Goal: Entertainment & Leisure: Consume media (video, audio)

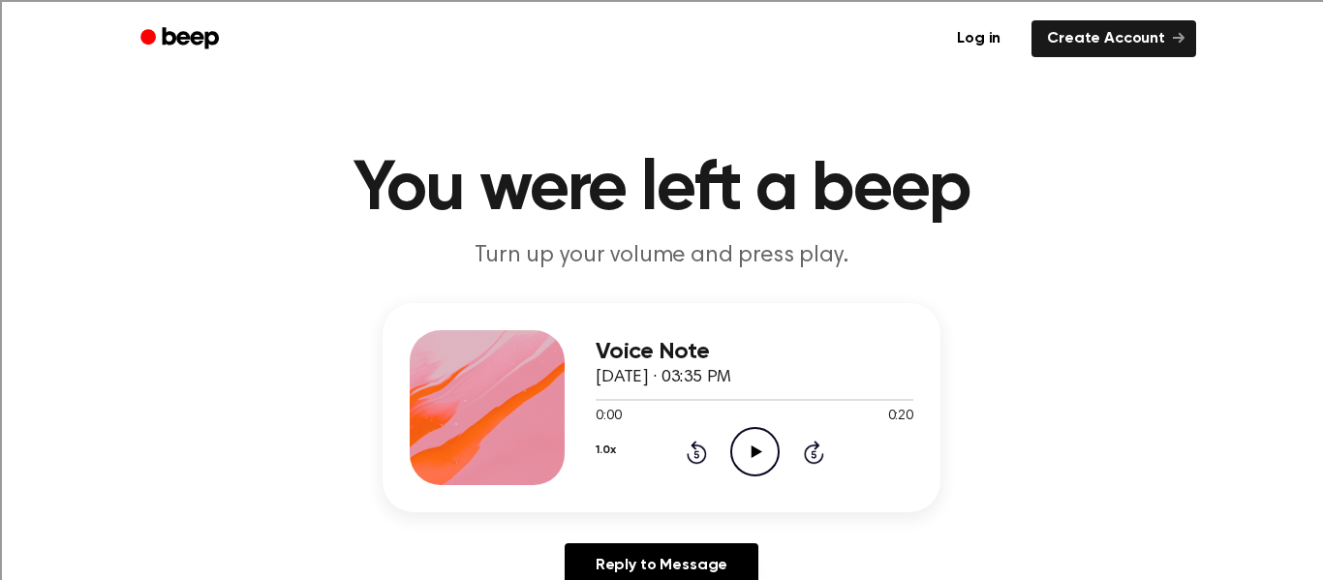
click at [762, 455] on icon "Play Audio" at bounding box center [754, 451] width 49 height 49
click at [753, 443] on icon "Play Audio" at bounding box center [754, 451] width 49 height 49
click at [762, 451] on icon "Play Audio" at bounding box center [754, 451] width 49 height 49
click at [770, 451] on icon "Play Audio" at bounding box center [754, 451] width 49 height 49
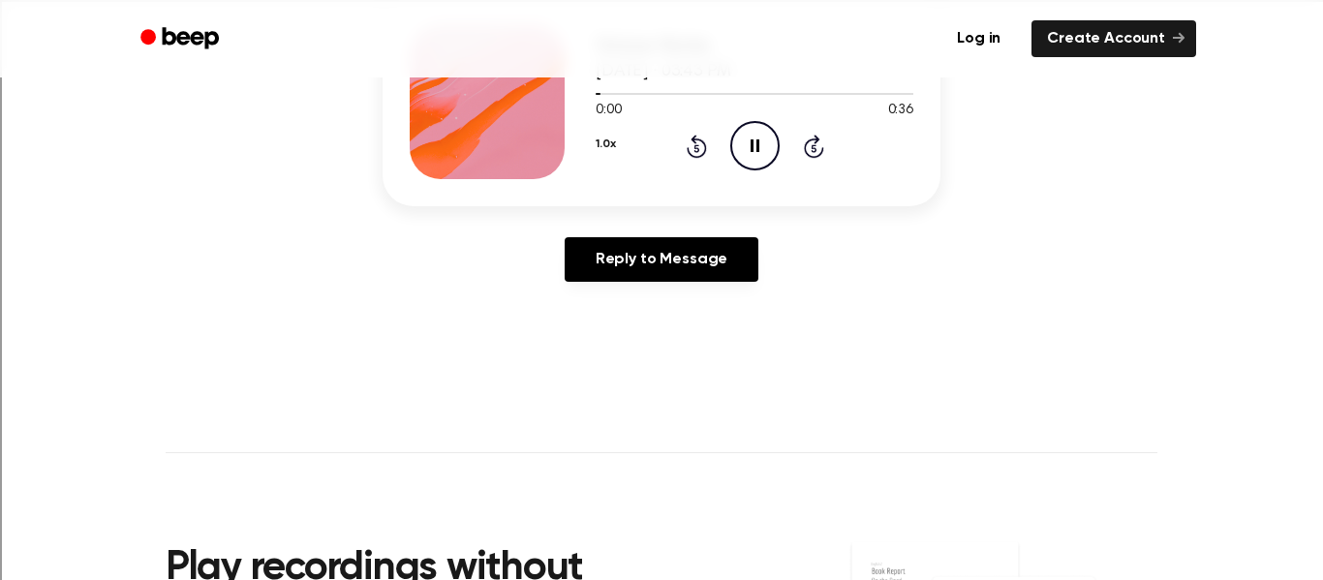
scroll to position [310, 0]
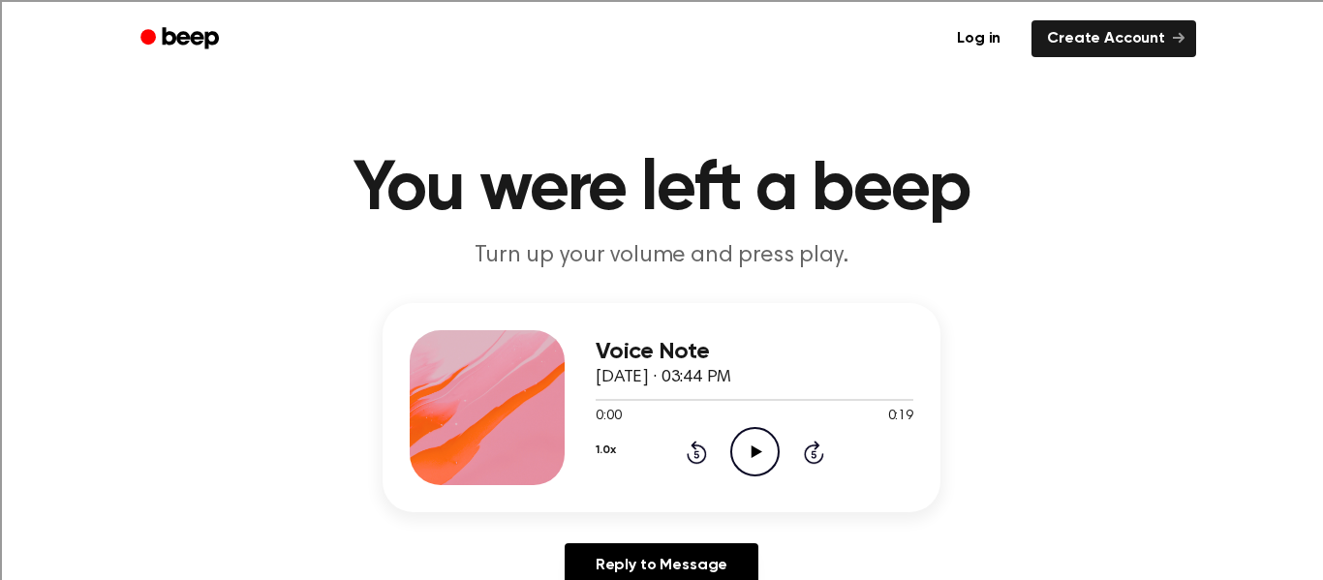
click at [755, 450] on icon at bounding box center [756, 452] width 11 height 13
click at [745, 451] on icon "Play Audio" at bounding box center [754, 451] width 49 height 49
click at [747, 464] on icon "Play Audio" at bounding box center [754, 451] width 49 height 49
click at [773, 463] on icon "Play Audio" at bounding box center [754, 451] width 49 height 49
click at [764, 455] on icon "Play Audio" at bounding box center [754, 451] width 49 height 49
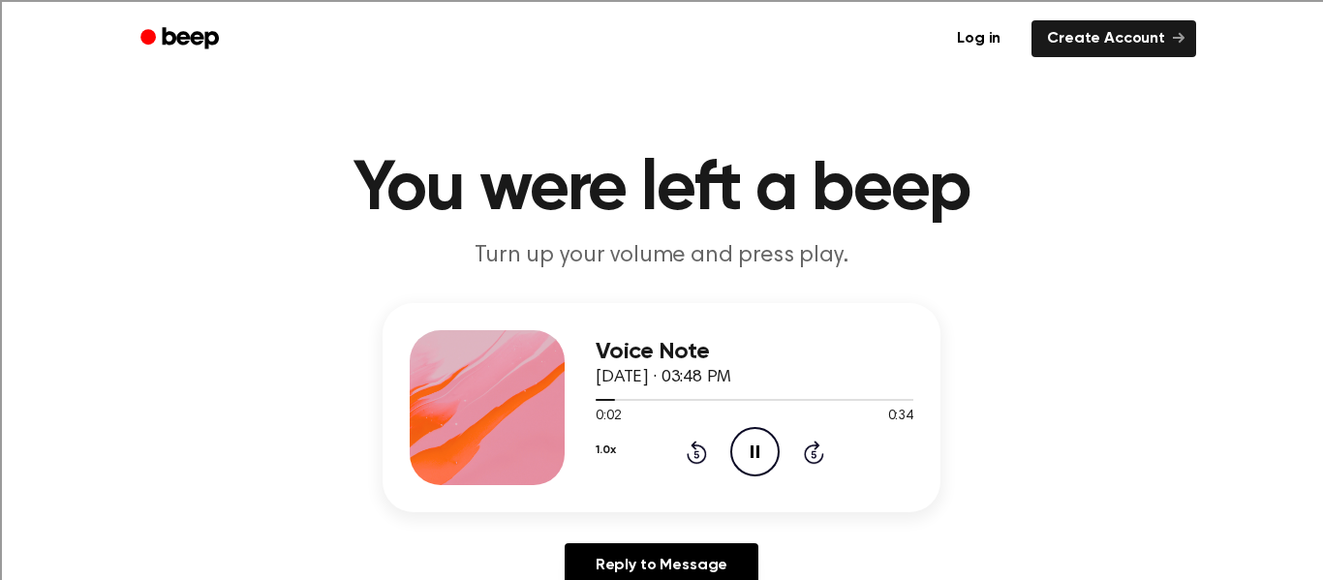
click at [390, 66] on div "Log in Create Account" at bounding box center [661, 38] width 1069 height 77
click at [757, 440] on icon "Play Audio" at bounding box center [754, 451] width 49 height 49
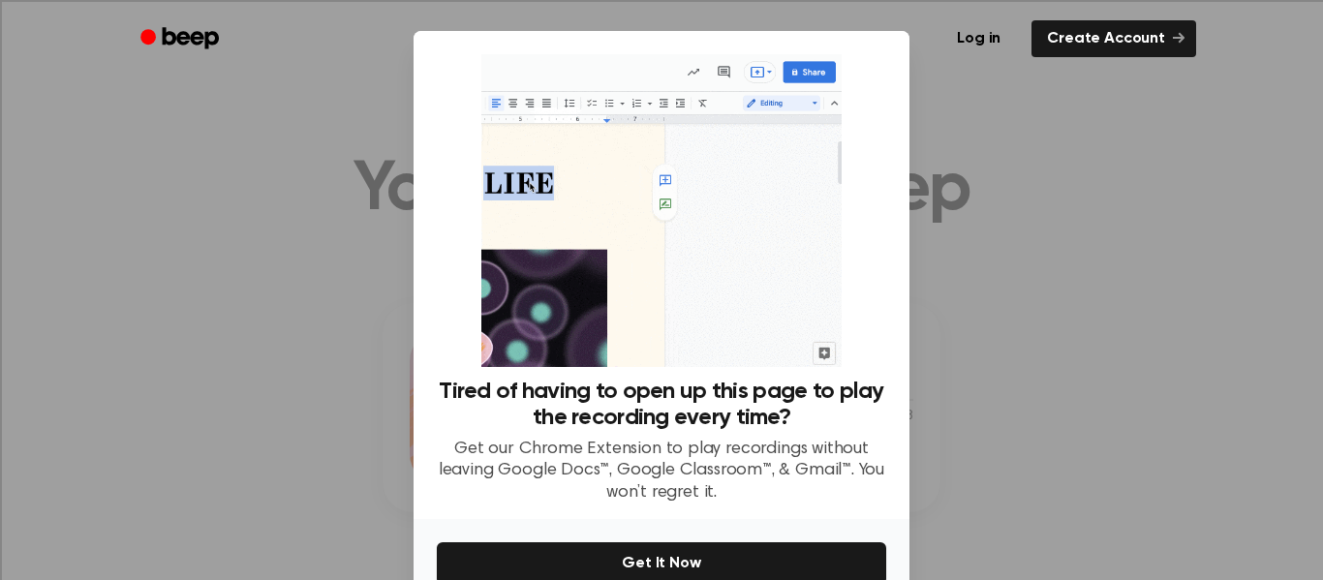
click at [987, 446] on div at bounding box center [661, 290] width 1323 height 580
click at [1054, 186] on div at bounding box center [661, 290] width 1323 height 580
click at [1197, 196] on div at bounding box center [661, 290] width 1323 height 580
click at [1162, 271] on div at bounding box center [661, 290] width 1323 height 580
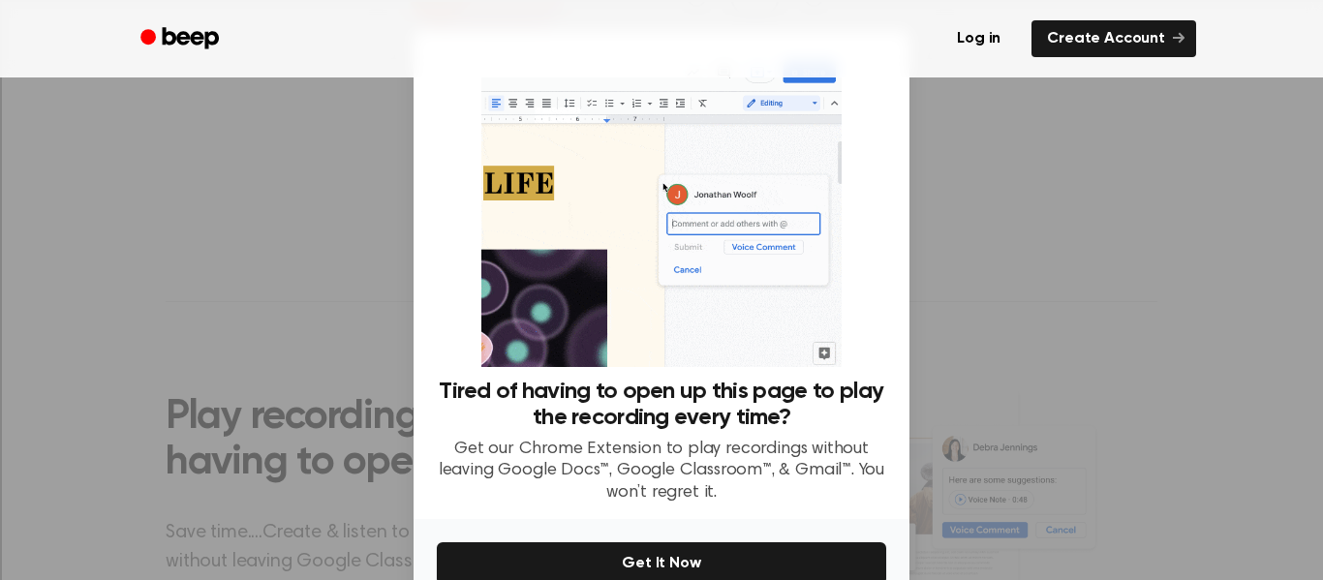
scroll to position [102, 0]
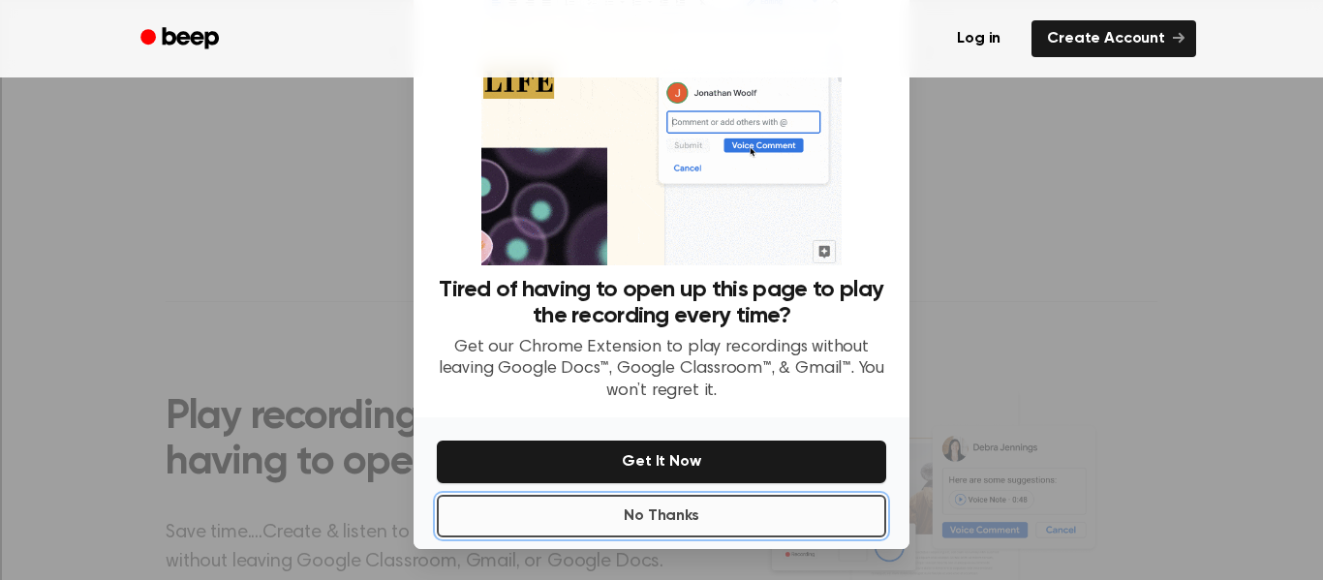
click at [786, 516] on button "No Thanks" at bounding box center [661, 516] width 449 height 43
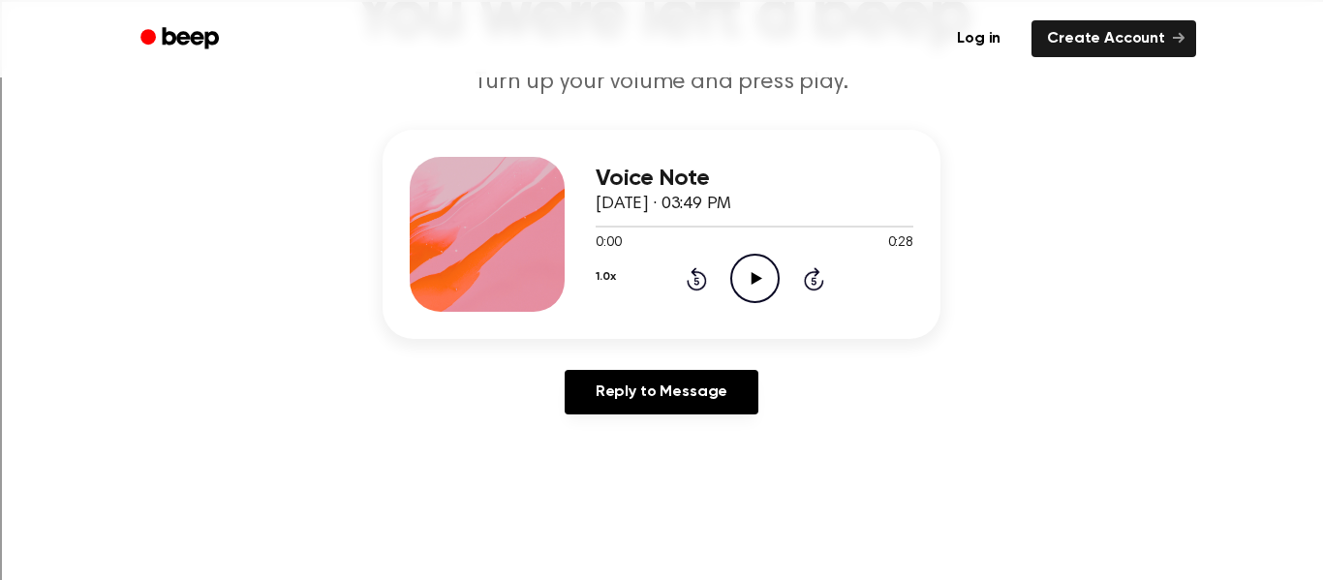
click at [760, 284] on icon "Play Audio" at bounding box center [754, 278] width 49 height 49
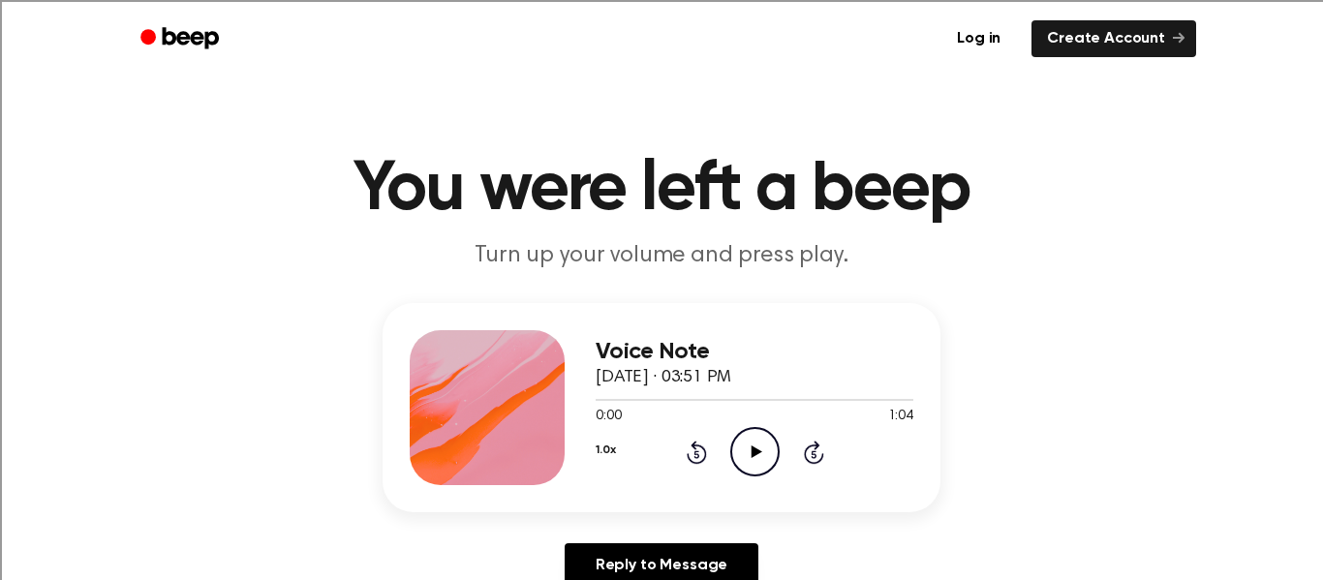
click at [773, 464] on icon "Play Audio" at bounding box center [754, 451] width 49 height 49
click at [751, 445] on icon "Play Audio" at bounding box center [754, 451] width 49 height 49
click at [755, 449] on icon at bounding box center [756, 452] width 11 height 13
click at [751, 447] on icon "Play Audio" at bounding box center [754, 451] width 49 height 49
click at [763, 440] on icon "Play Audio" at bounding box center [754, 451] width 49 height 49
